Goal: Task Accomplishment & Management: Manage account settings

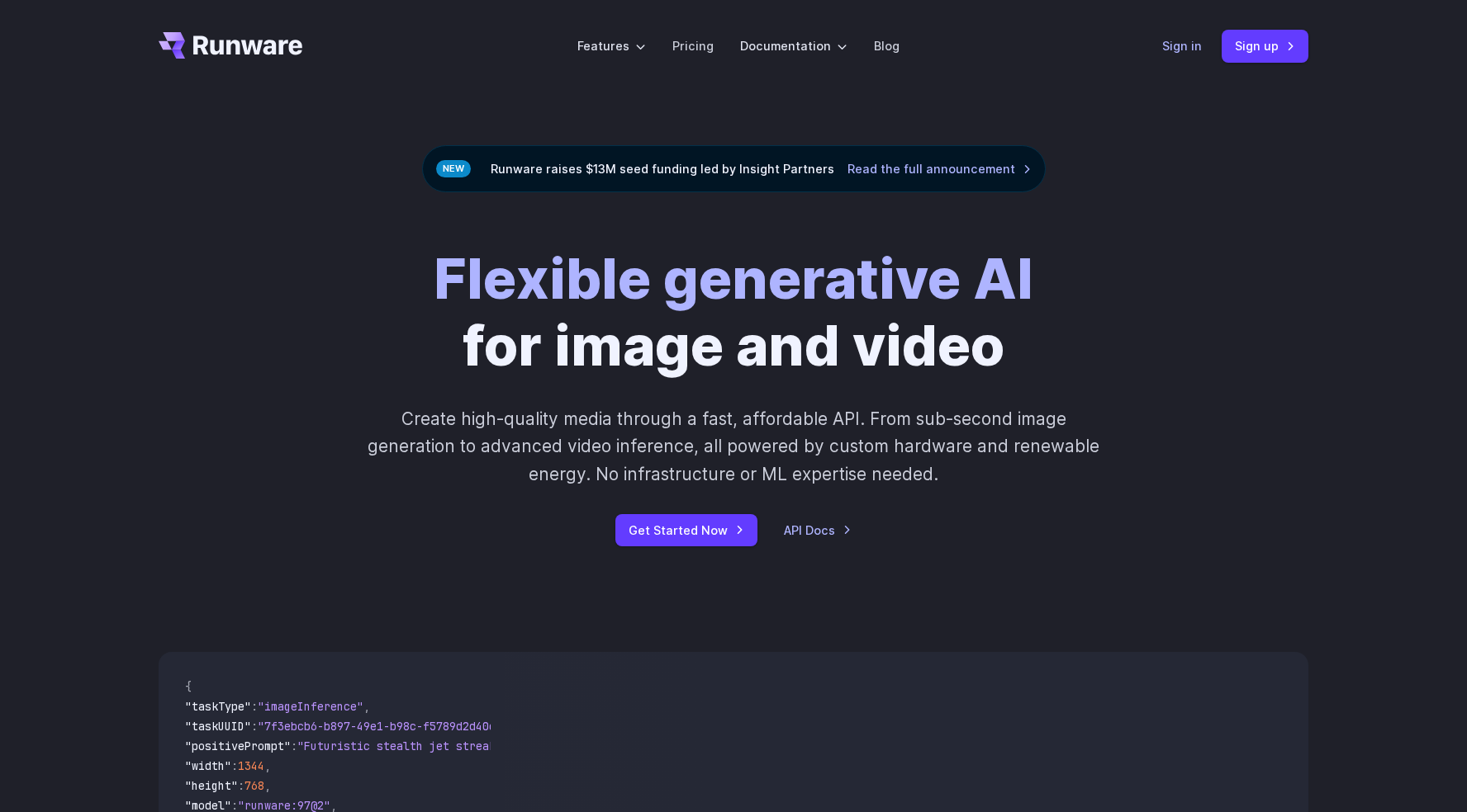
click at [1198, 51] on link "Sign in" at bounding box center [1182, 46] width 39 height 19
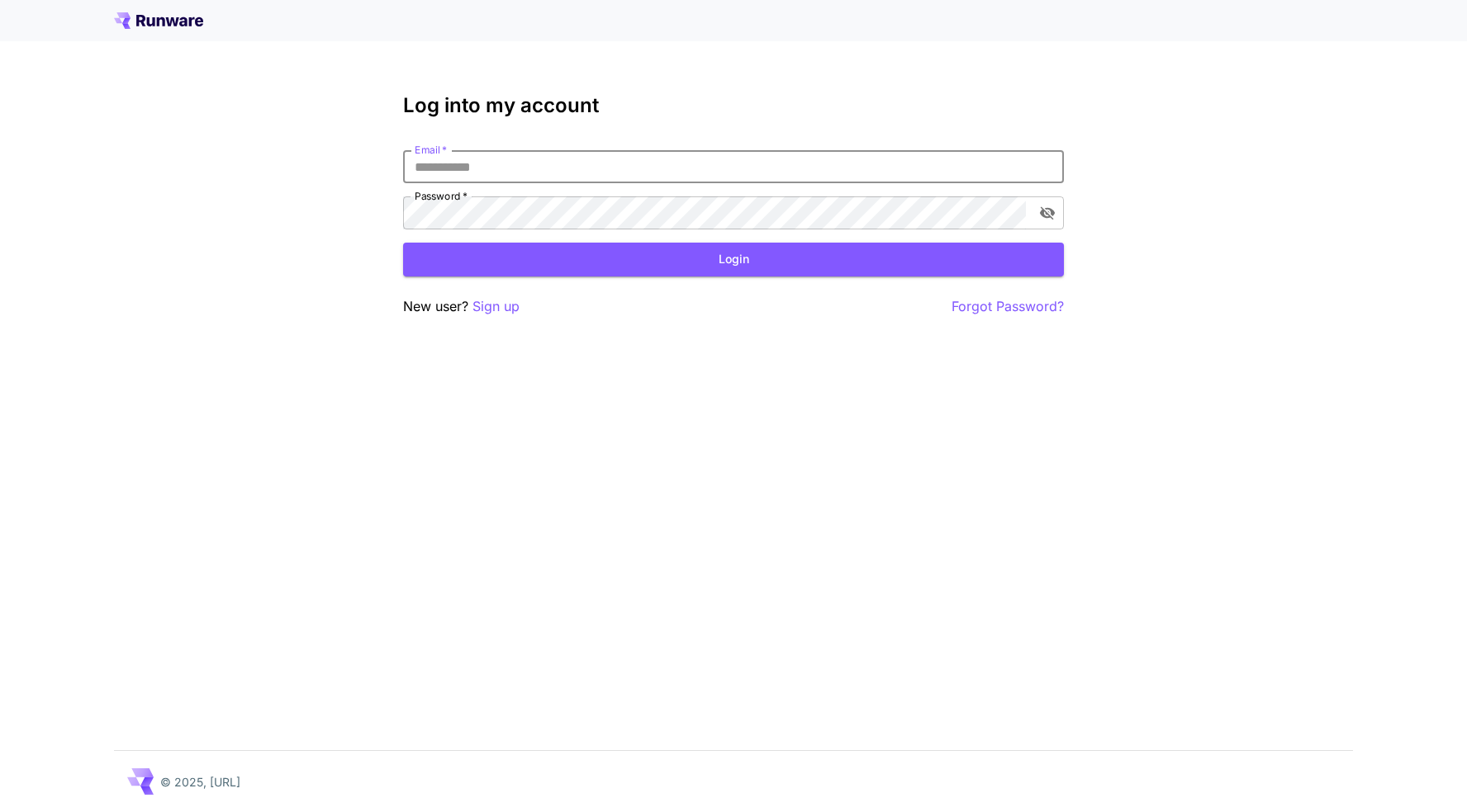
click at [502, 164] on input "Email   *" at bounding box center [734, 166] width 661 height 33
type input "**********"
click at [716, 258] on button "Login" at bounding box center [734, 259] width 661 height 34
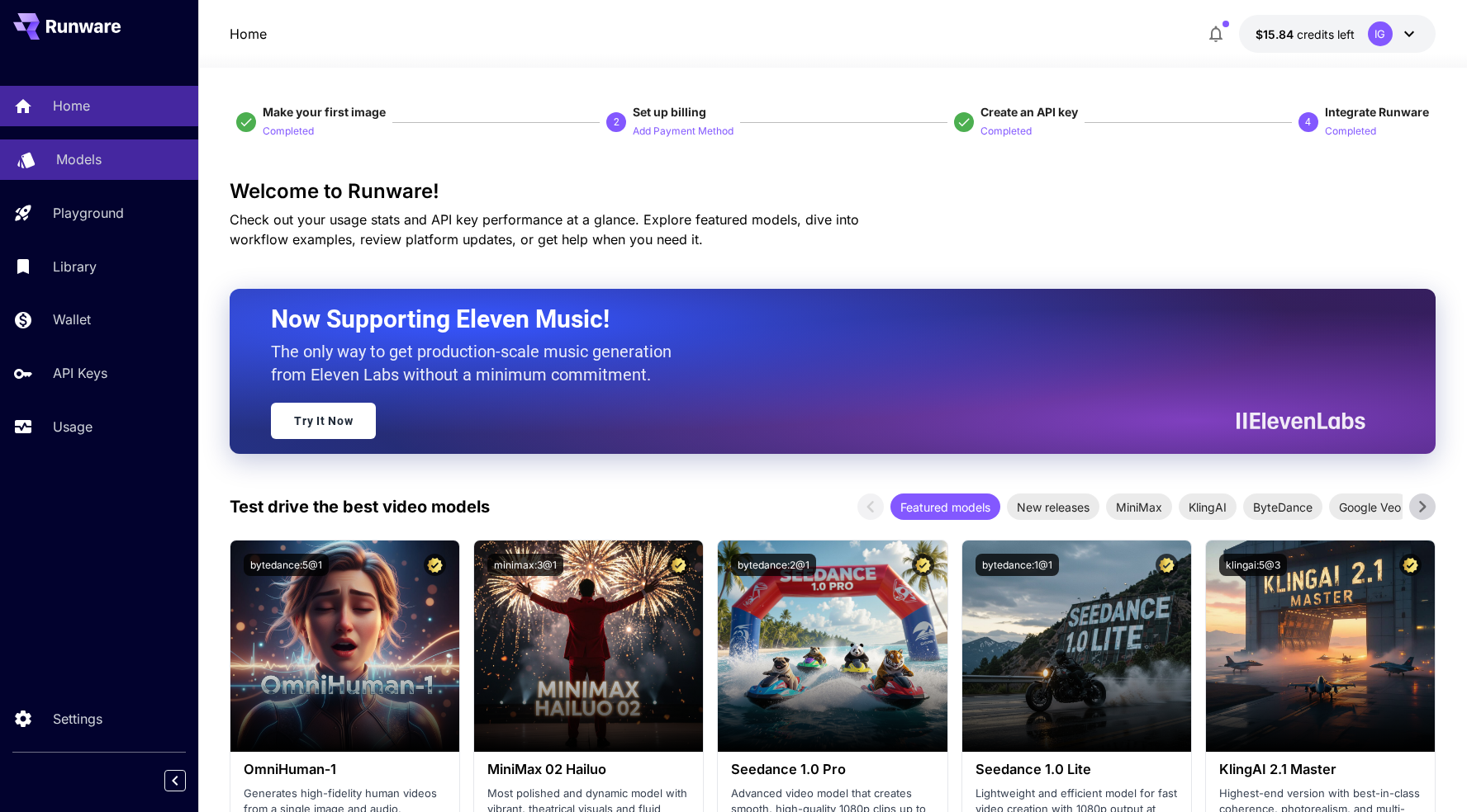
click at [47, 153] on link "Models" at bounding box center [99, 159] width 198 height 40
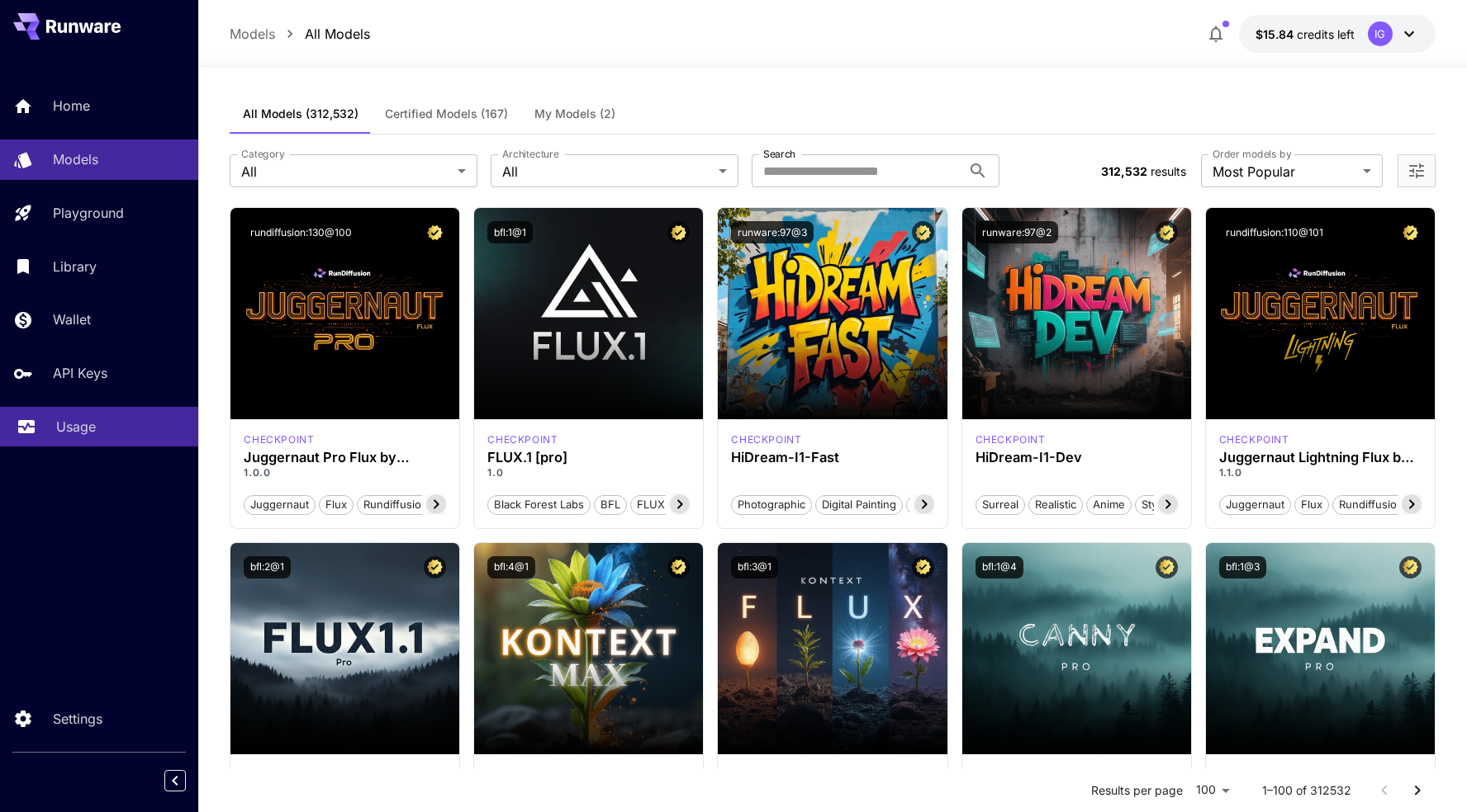
click at [77, 430] on p "Usage" at bounding box center [76, 426] width 39 height 20
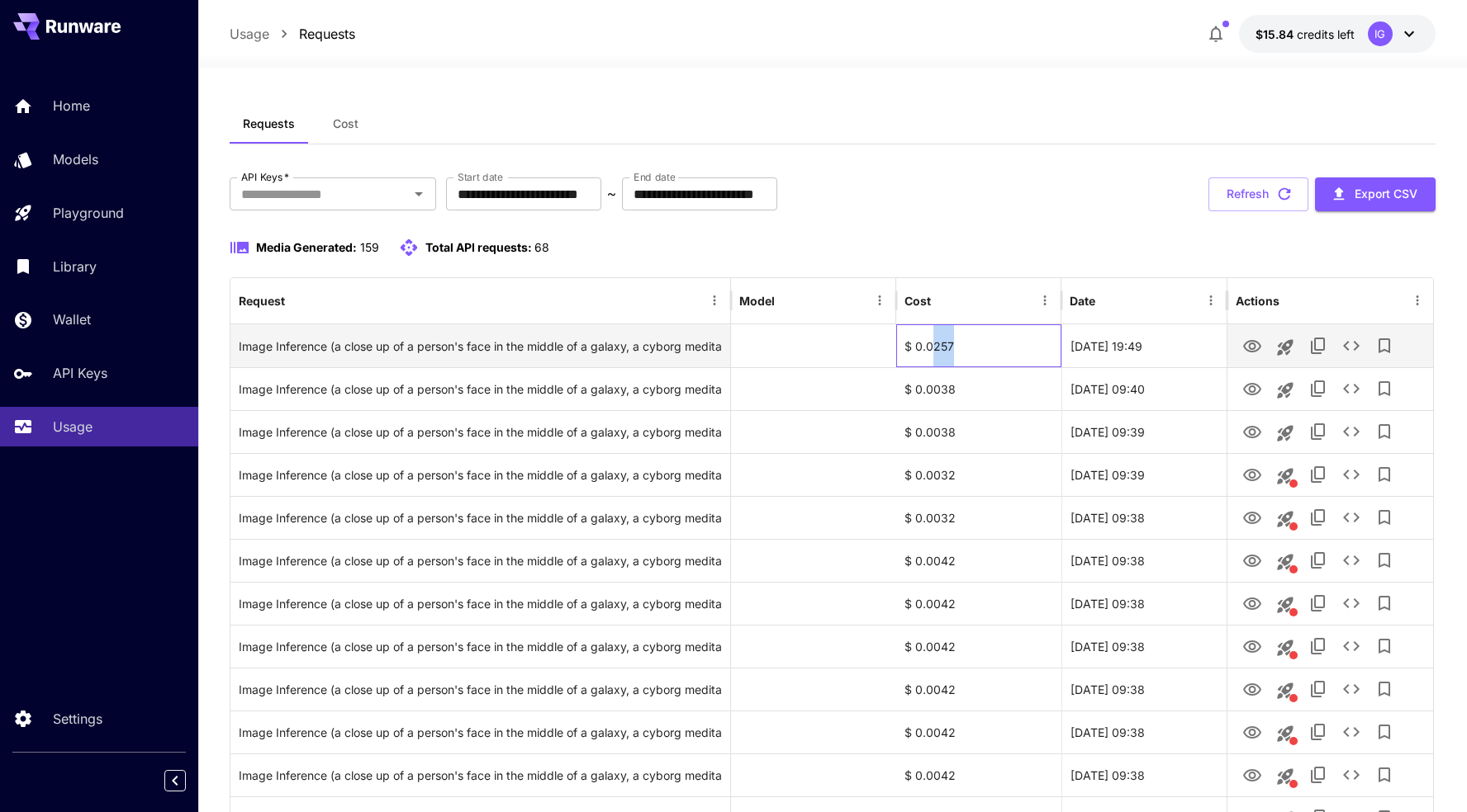
drag, startPoint x: 950, startPoint y: 344, endPoint x: 931, endPoint y: 348, distance: 19.4
click at [931, 348] on div "$ 0.0257" at bounding box center [979, 346] width 166 height 43
click at [1256, 346] on icon "View" at bounding box center [1252, 346] width 20 height 20
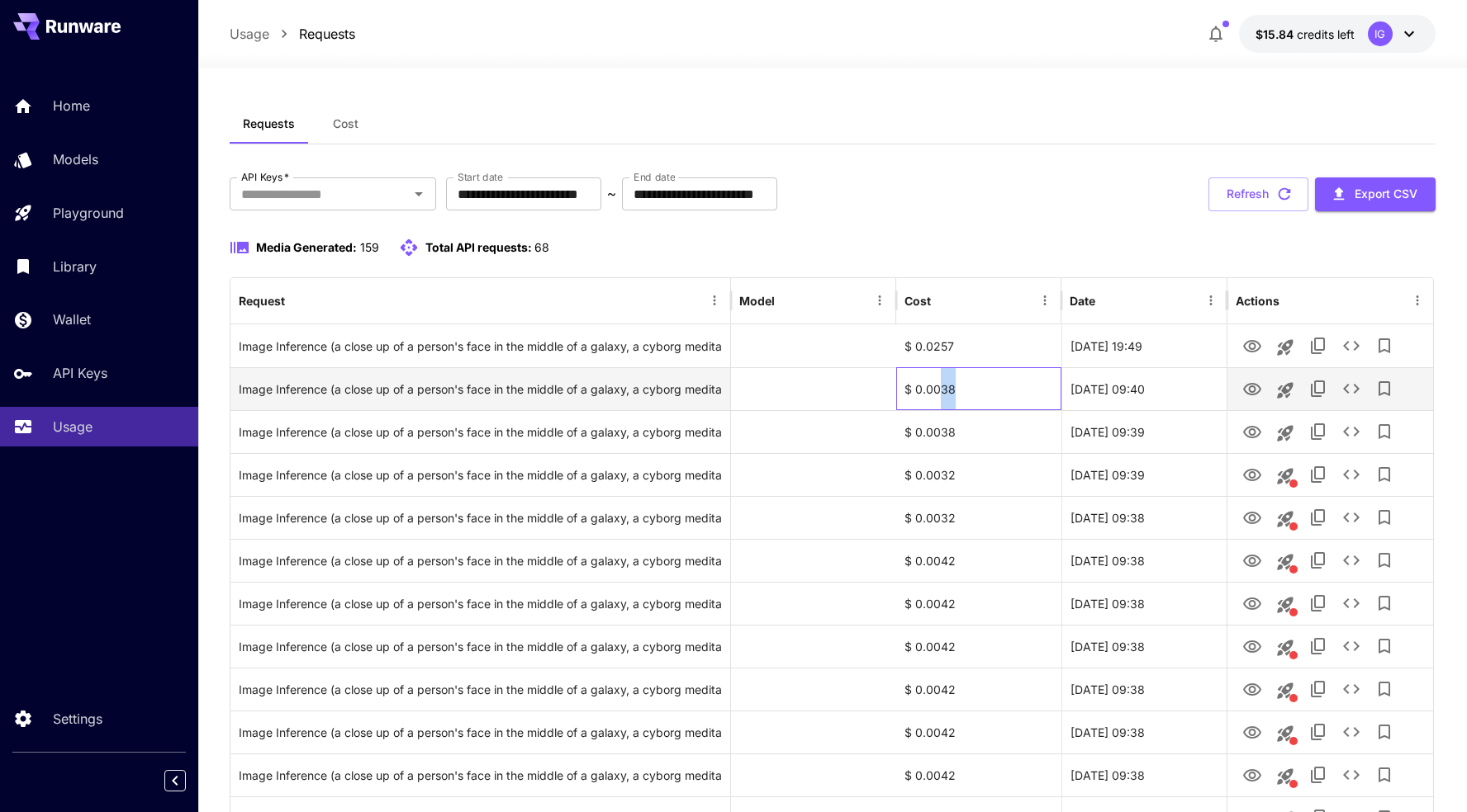
drag, startPoint x: 941, startPoint y: 390, endPoint x: 953, endPoint y: 390, distance: 12.0
click at [953, 390] on div "$ 0.0038" at bounding box center [979, 389] width 166 height 43
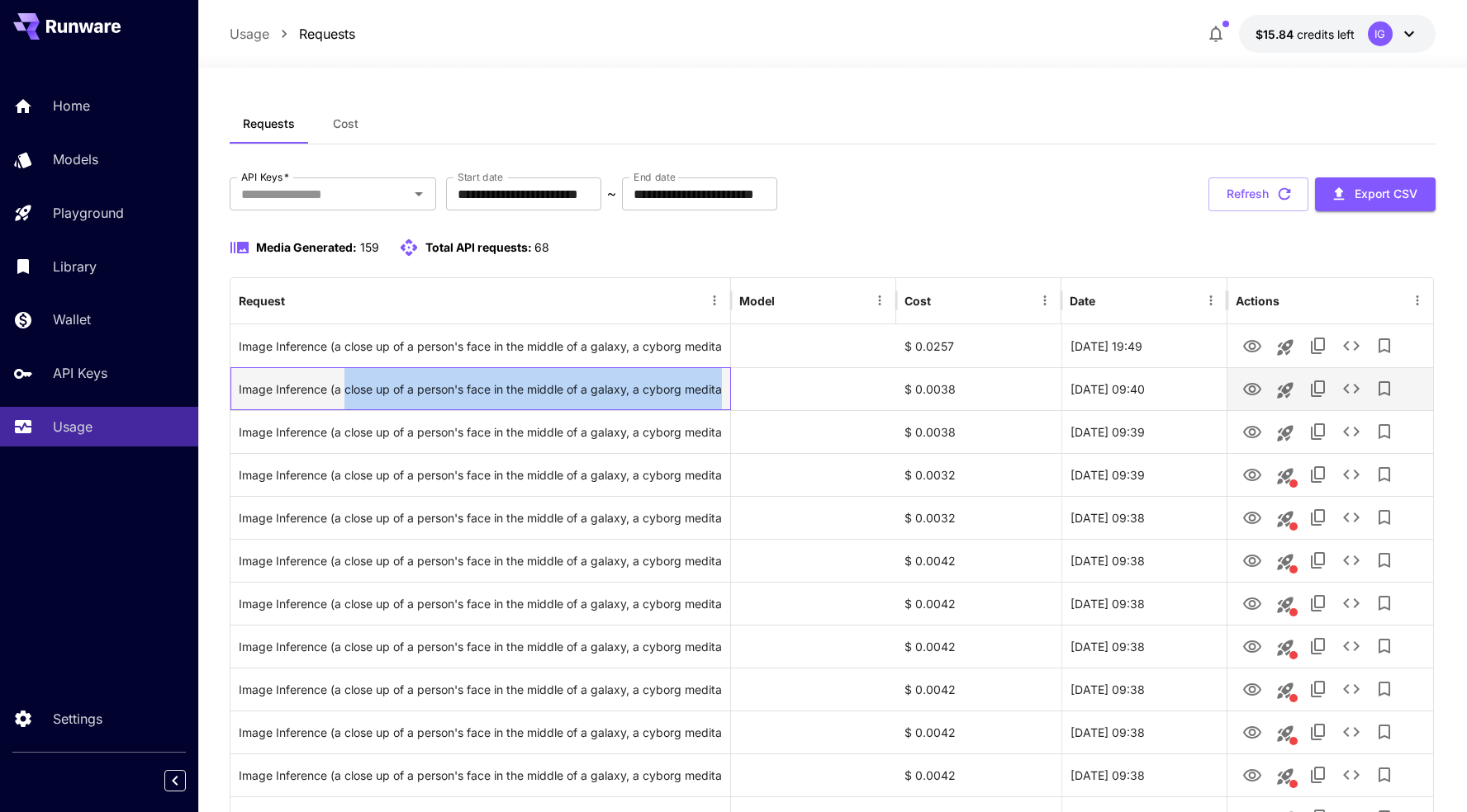
drag, startPoint x: 346, startPoint y: 385, endPoint x: 819, endPoint y: 392, distance: 473.1
click at [819, 392] on div "Image Inference (a close up of a person's face in the middle of a galaxy, a cyb…" at bounding box center [831, 389] width 1203 height 43
click at [1250, 387] on icon "View" at bounding box center [1252, 388] width 18 height 12
